Goal: Task Accomplishment & Management: Manage account settings

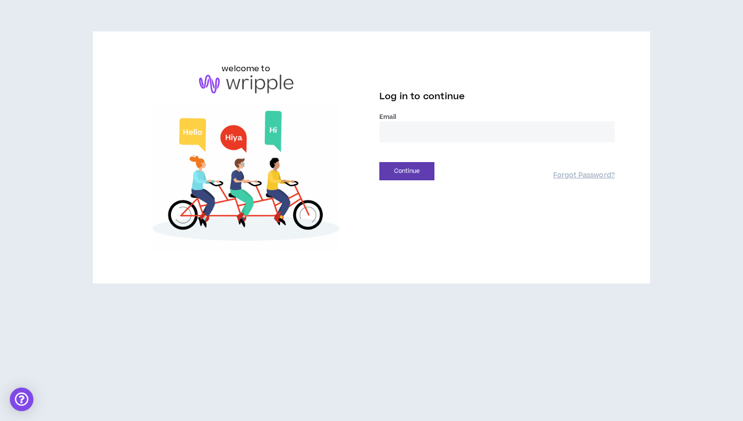
click at [403, 138] on input "email" at bounding box center [496, 131] width 235 height 21
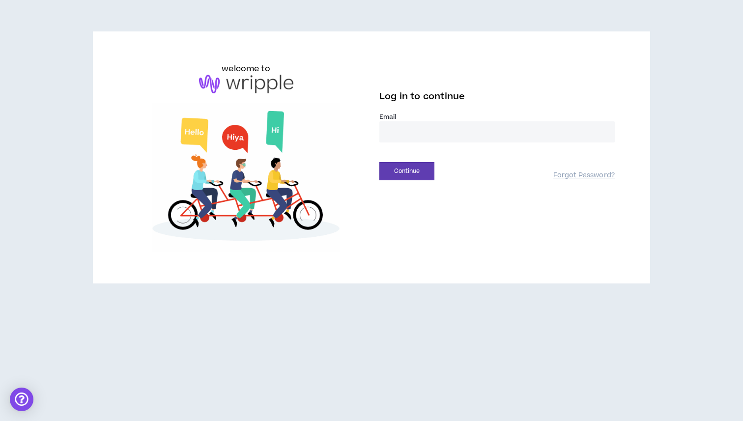
type input "**********"
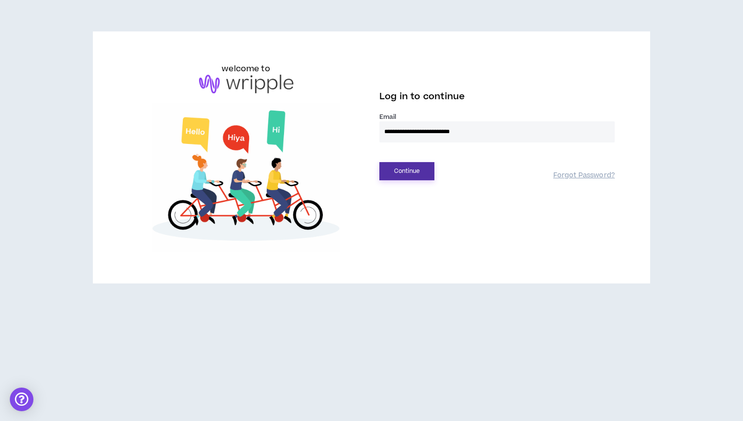
click at [407, 170] on button "Continue" at bounding box center [406, 171] width 55 height 18
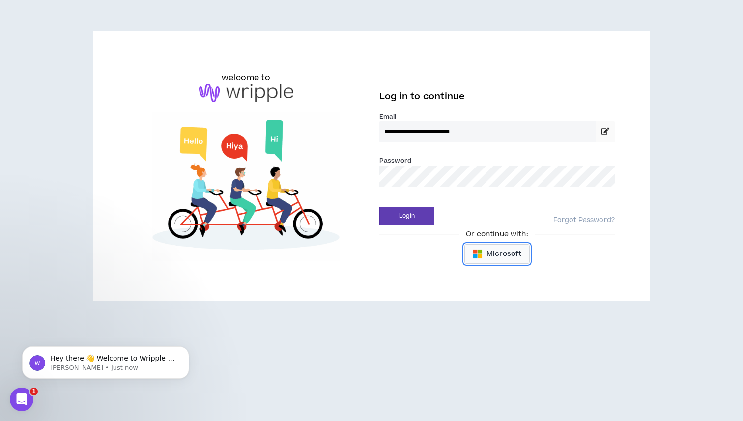
click at [501, 251] on span "Microsoft" at bounding box center [503, 254] width 35 height 11
